Goal: Find specific page/section: Find specific page/section

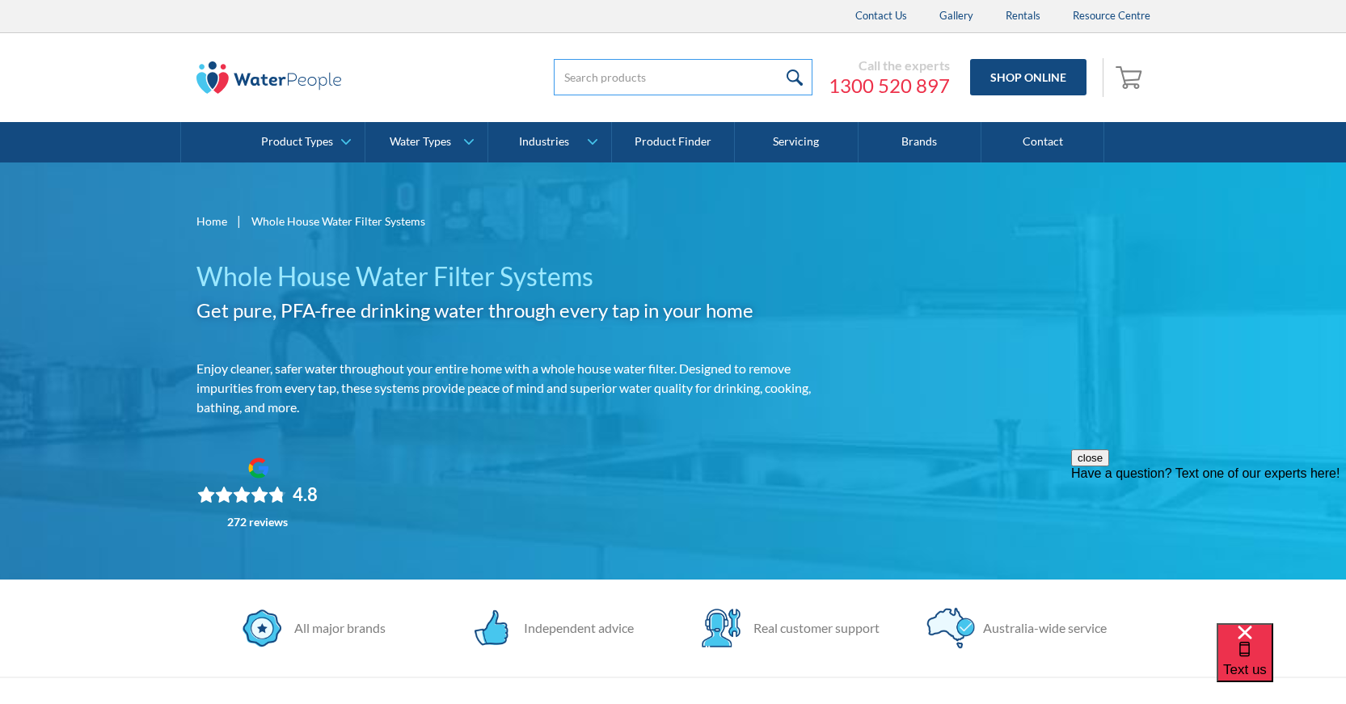
drag, startPoint x: 715, startPoint y: 78, endPoint x: 721, endPoint y: 72, distance: 8.6
click at [715, 78] on input "search" at bounding box center [683, 77] width 259 height 36
type input "994052"
click at [778, 59] on input "submit" at bounding box center [795, 77] width 35 height 36
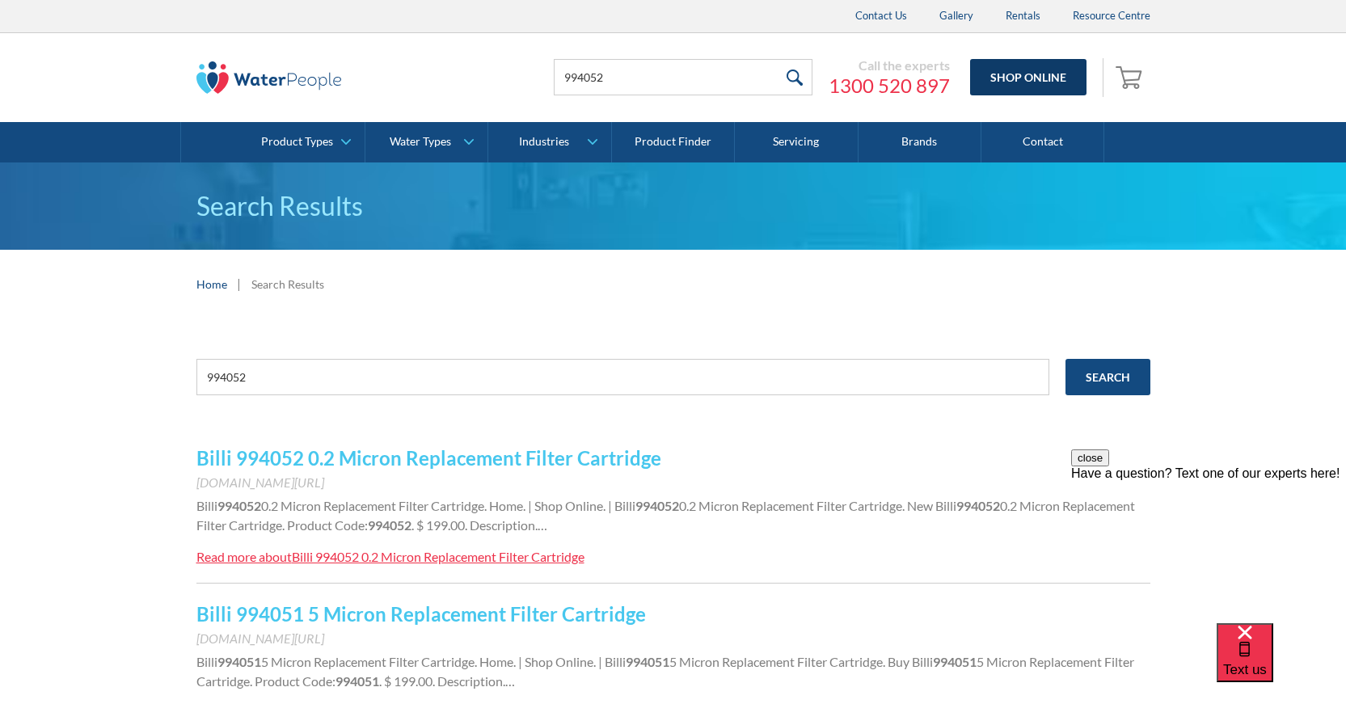
click at [1039, 73] on link "Shop Online" at bounding box center [1028, 77] width 116 height 36
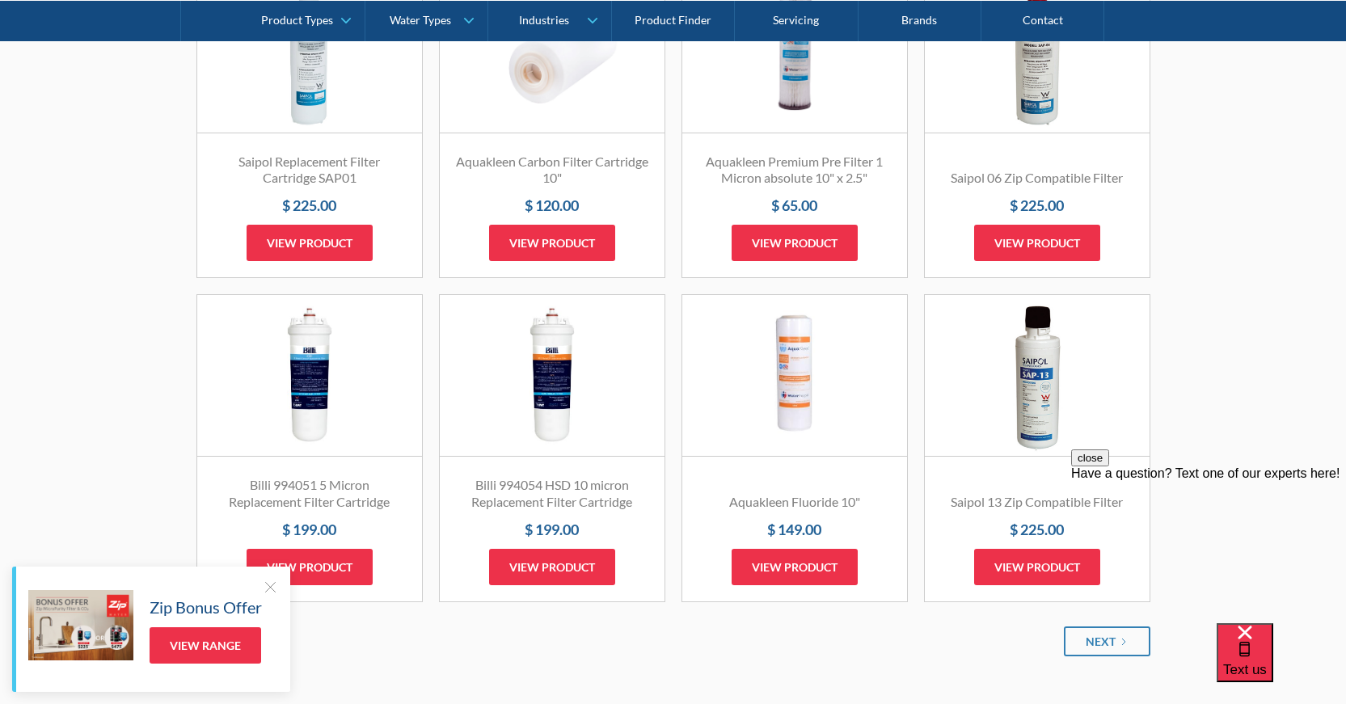
scroll to position [1697, 0]
